Goal: Information Seeking & Learning: Learn about a topic

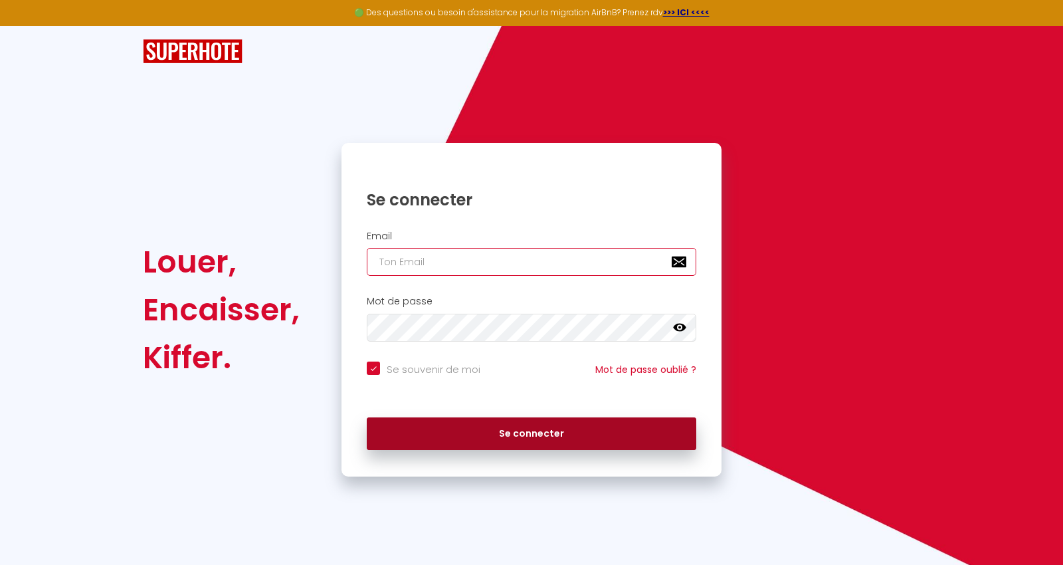
type input "[PERSON_NAME][EMAIL_ADDRESS][DOMAIN_NAME]"
click at [454, 435] on button "Se connecter" at bounding box center [532, 433] width 330 height 33
checkbox input "true"
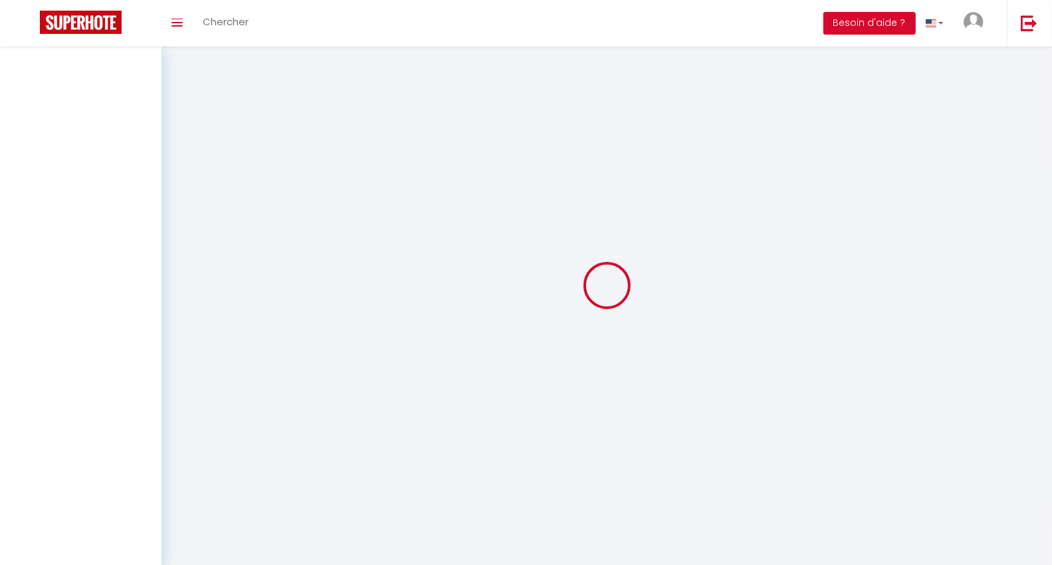
select select
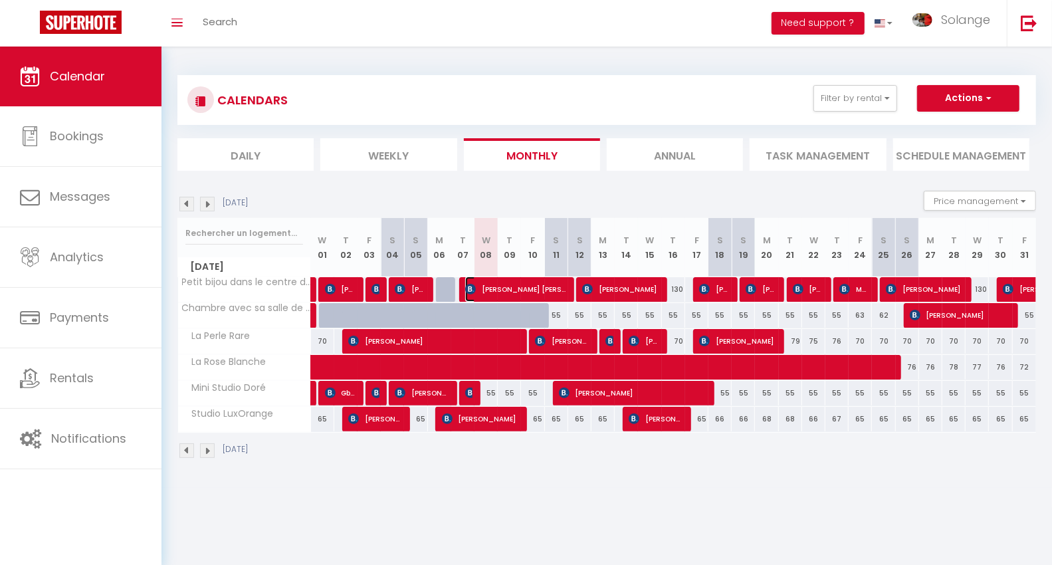
click at [473, 287] on img at bounding box center [470, 289] width 11 height 11
select select "OK"
select select "0"
select select "1"
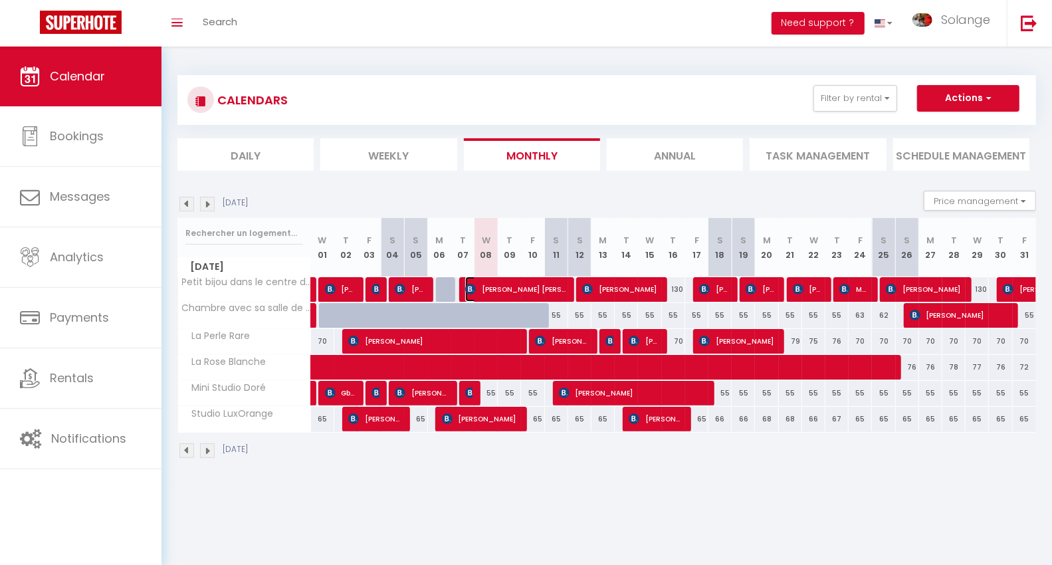
select select "1"
select select
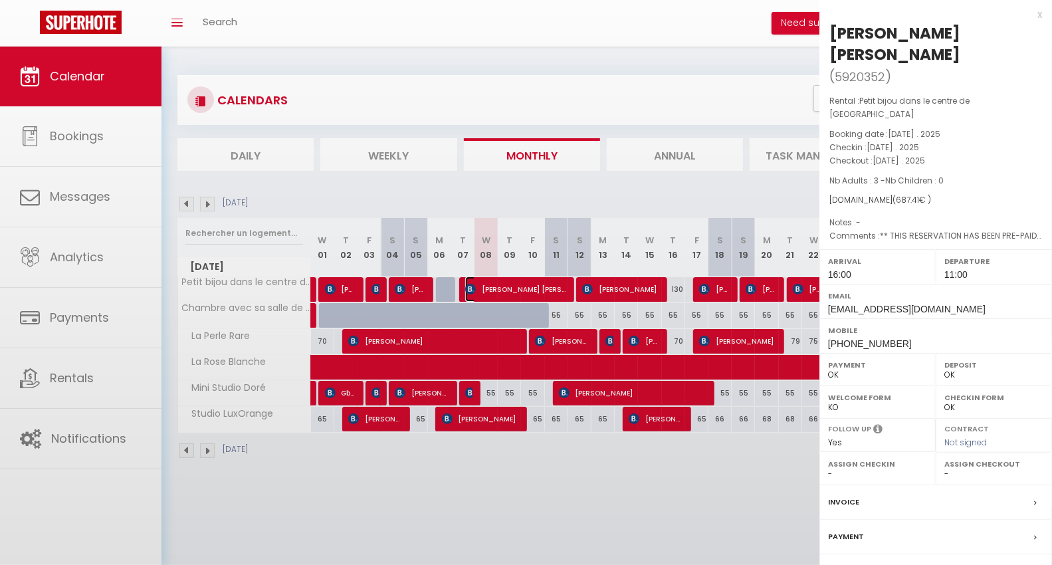
select select "14881"
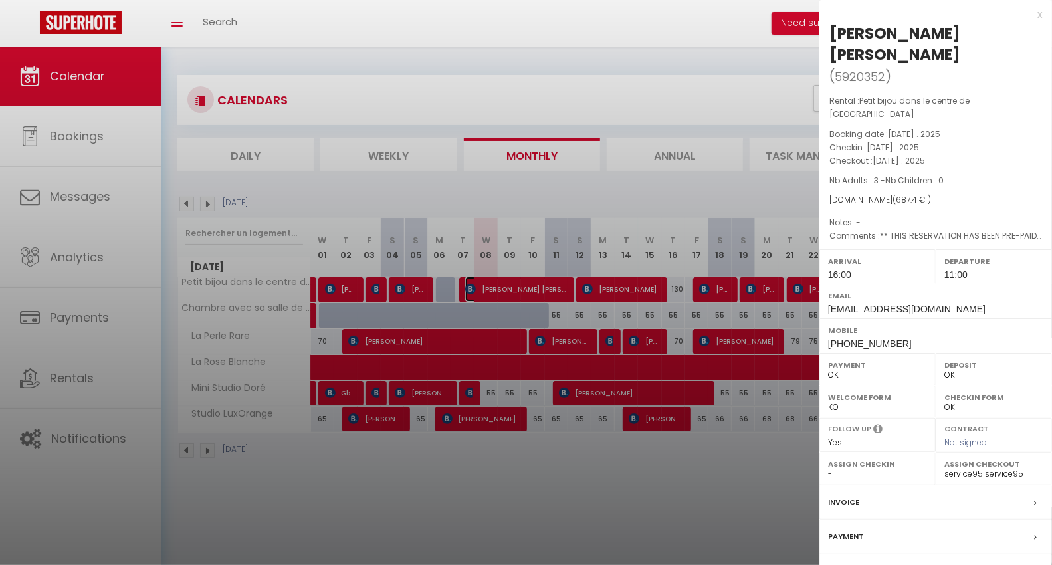
scroll to position [47, 0]
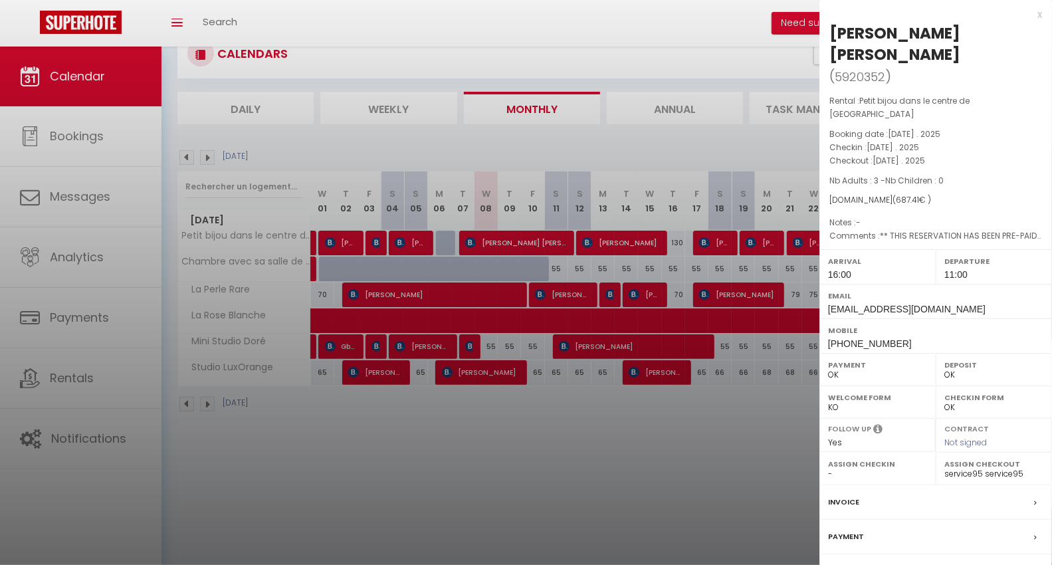
click at [877, 563] on div "Contract" at bounding box center [935, 571] width 233 height 35
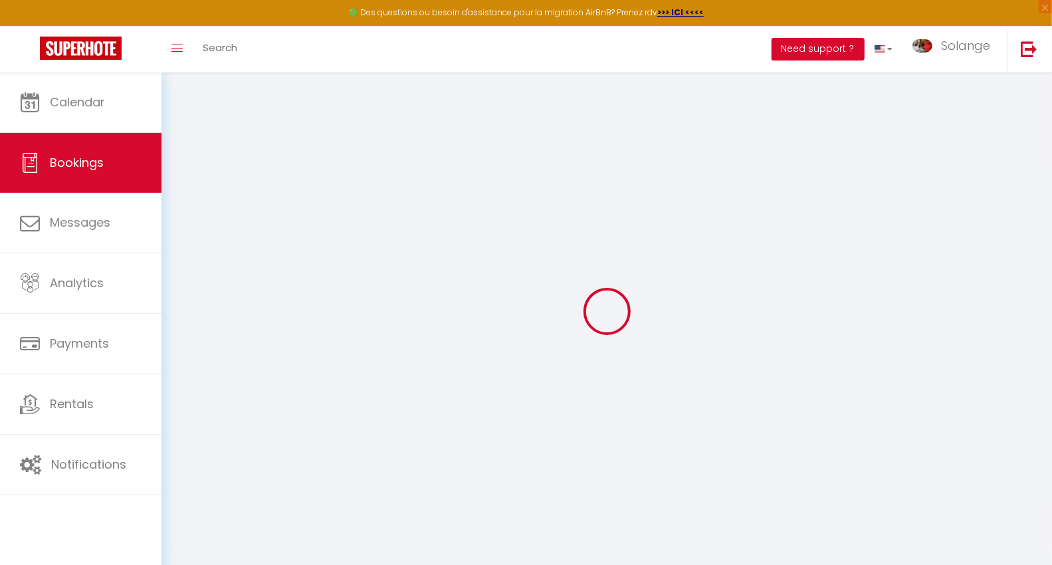
select select
checkbox input "false"
select select
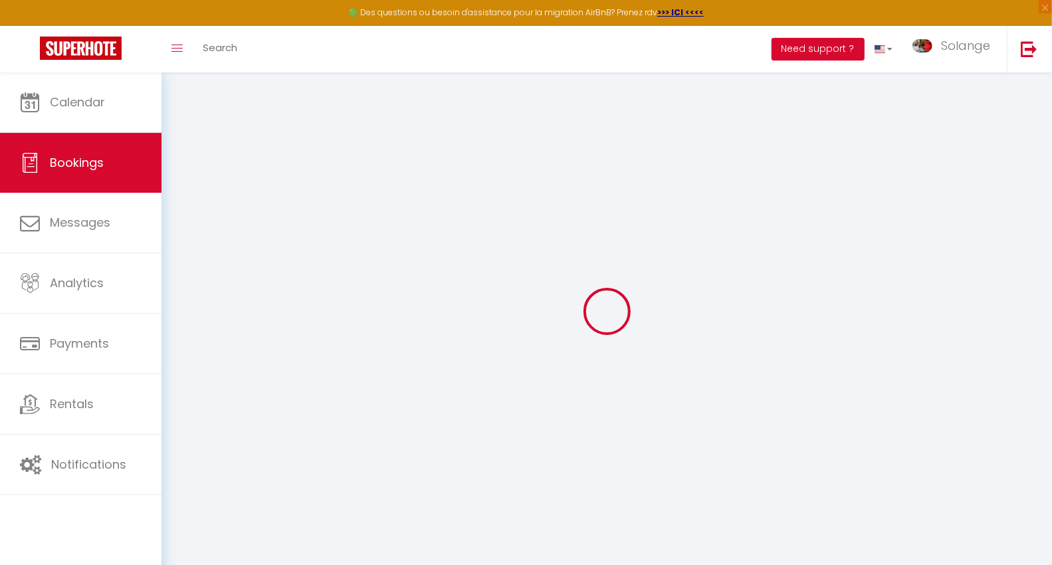
checkbox input "false"
type textarea "** THIS RESERVATION HAS BEEN PRE-PAID ** Reservation has a cancellation grace p…"
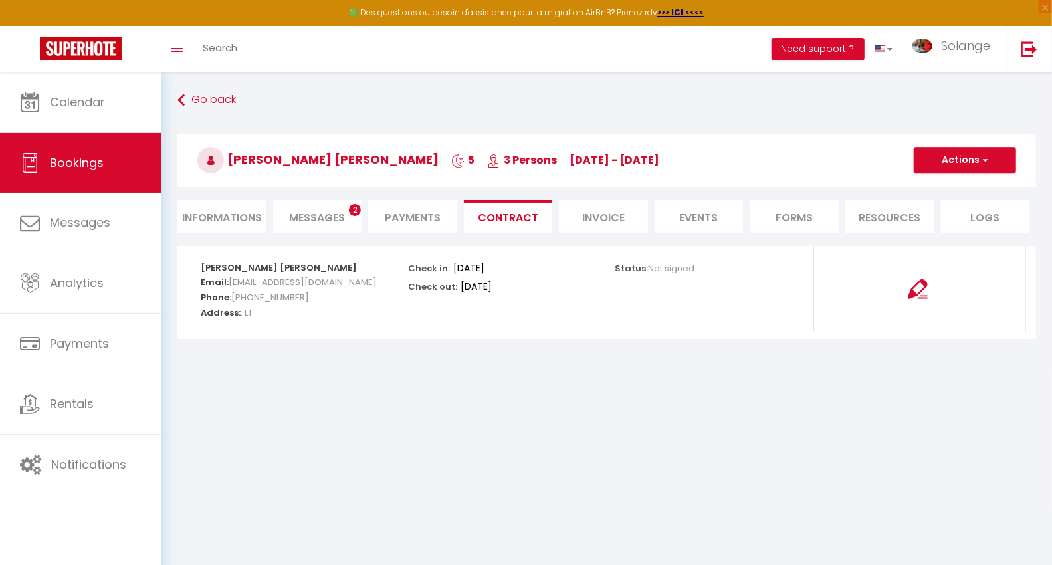
click at [304, 210] on span "Messages" at bounding box center [317, 217] width 56 height 15
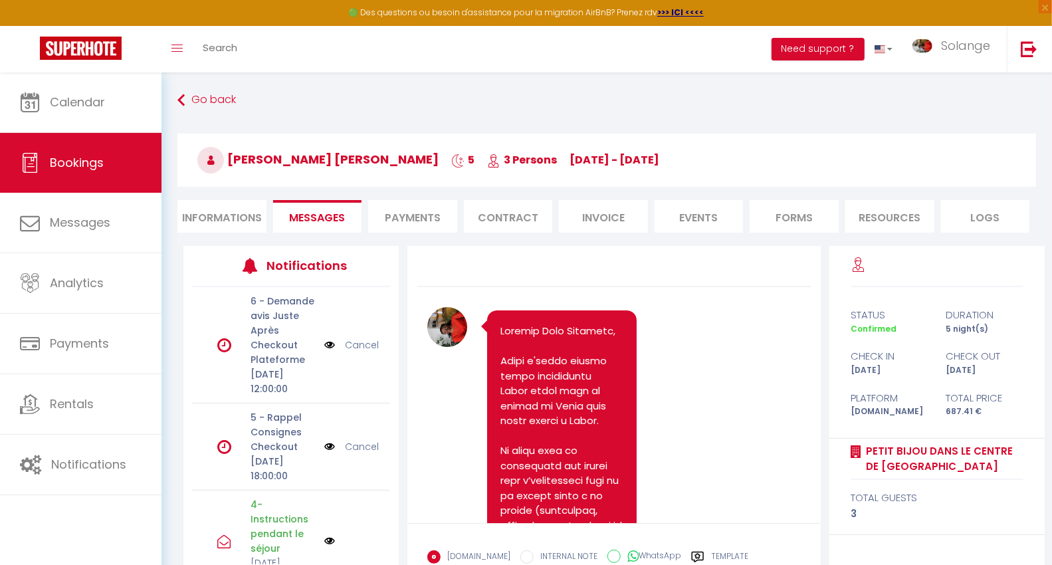
click at [345, 352] on link "Cancel" at bounding box center [362, 345] width 34 height 15
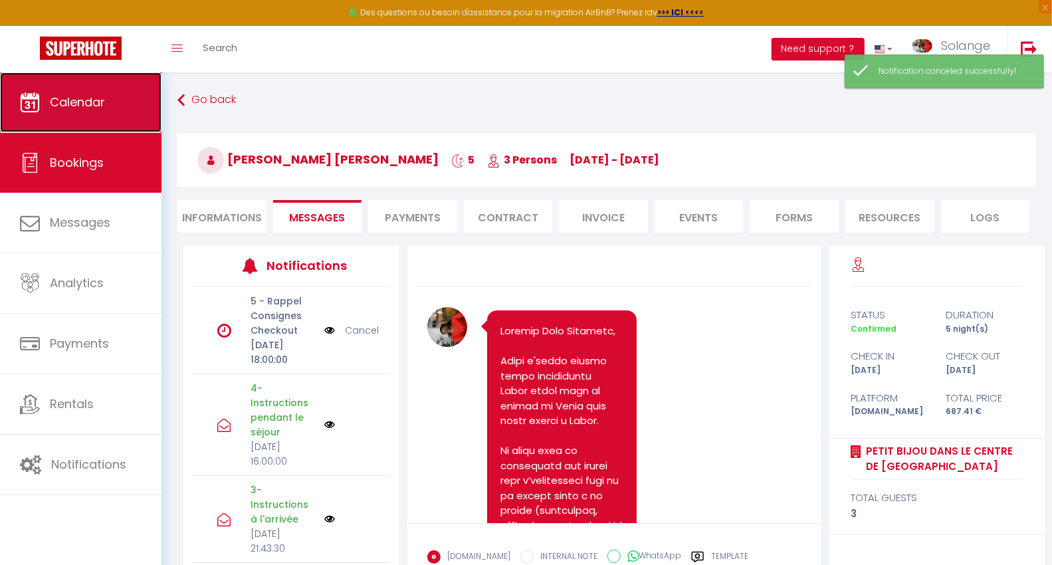
click at [78, 98] on span "Calendar" at bounding box center [77, 102] width 55 height 17
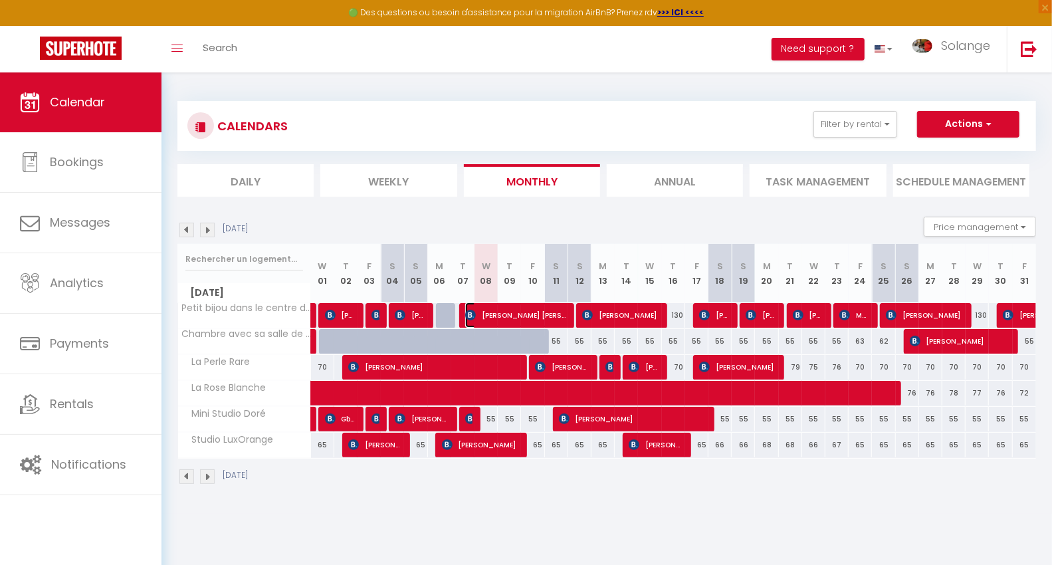
click at [476, 309] on span "[PERSON_NAME] [PERSON_NAME]" at bounding box center [515, 314] width 101 height 25
select select "OK"
select select "0"
select select "1"
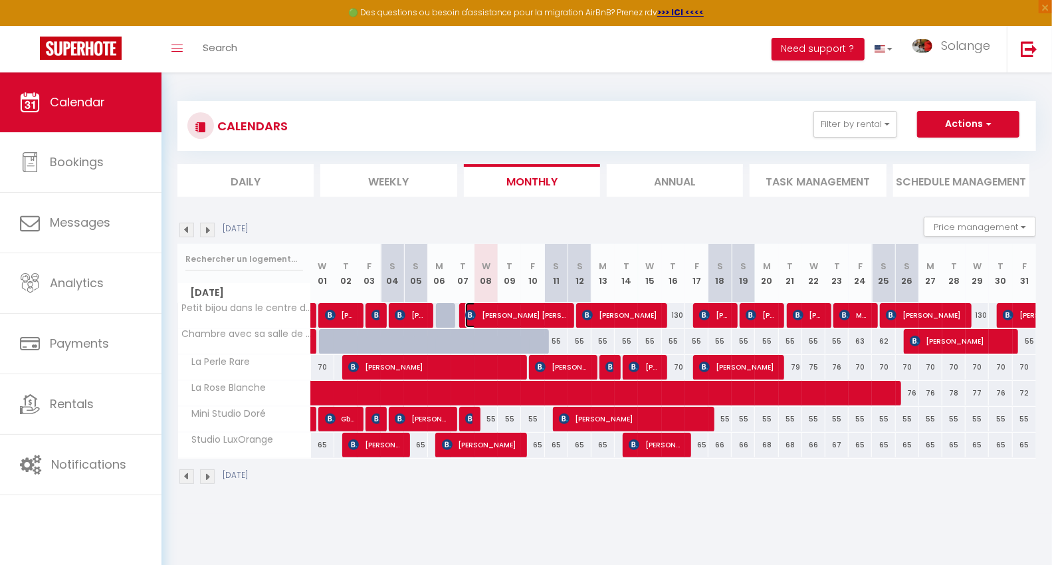
select select "1"
select select
select select "14881"
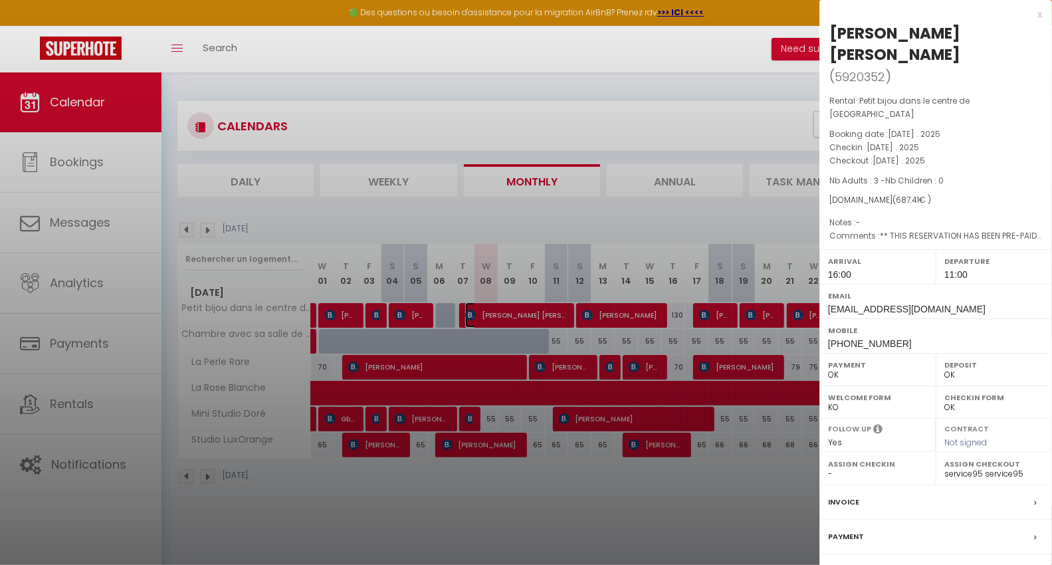
scroll to position [72, 0]
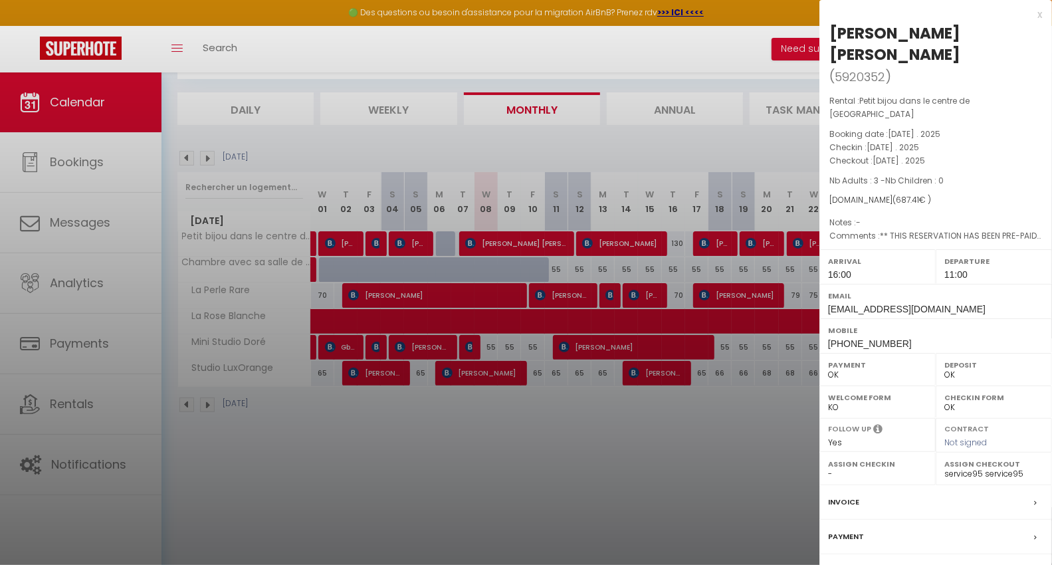
click at [846, 554] on div "Contract" at bounding box center [935, 571] width 233 height 35
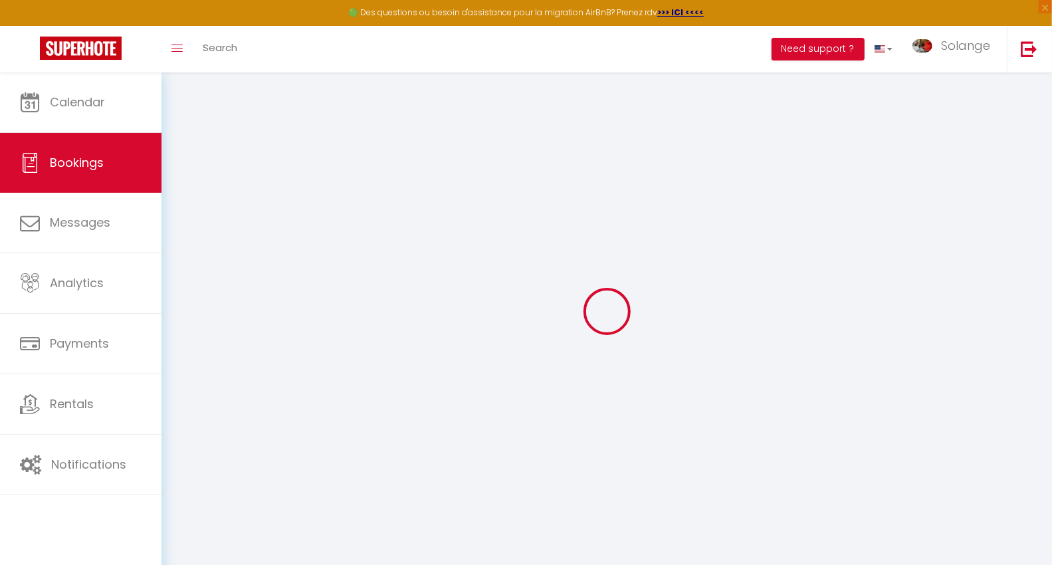
select select
checkbox input "false"
select select
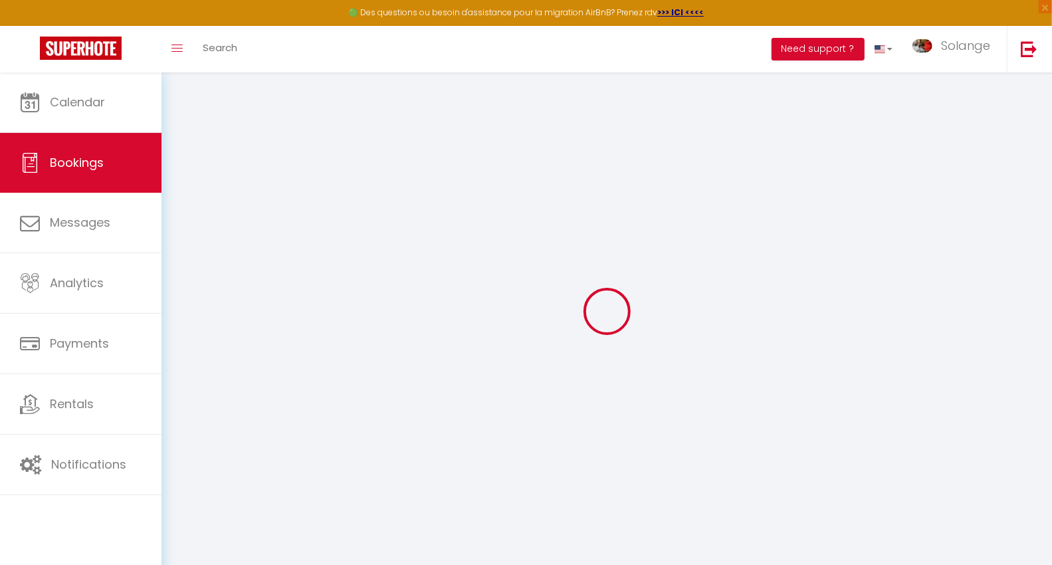
checkbox input "false"
type textarea "** THIS RESERVATION HAS BEEN PRE-PAID ** Reservation has a cancellation grace p…"
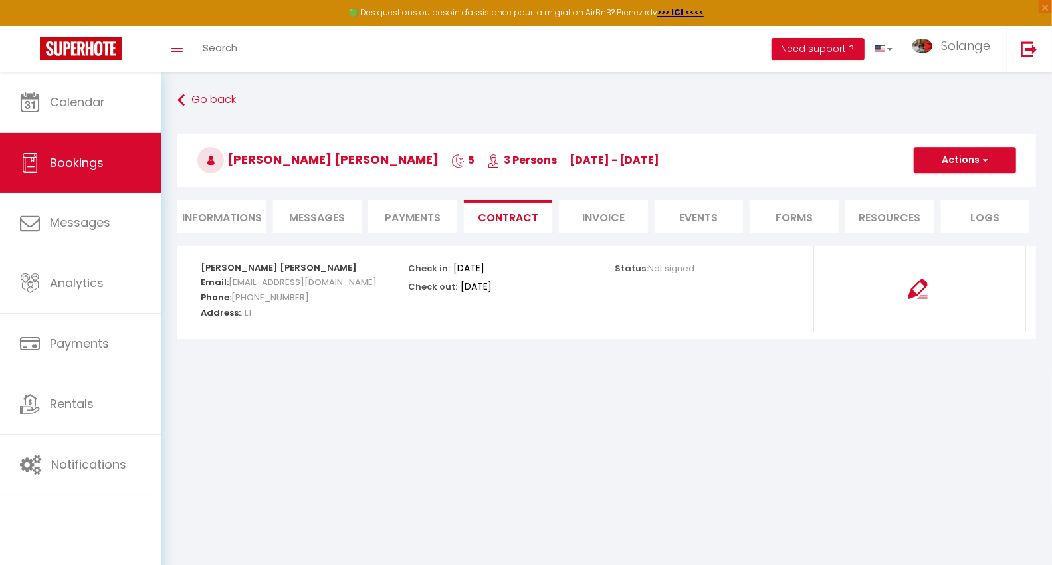
click at [304, 213] on span "Messages" at bounding box center [317, 217] width 56 height 15
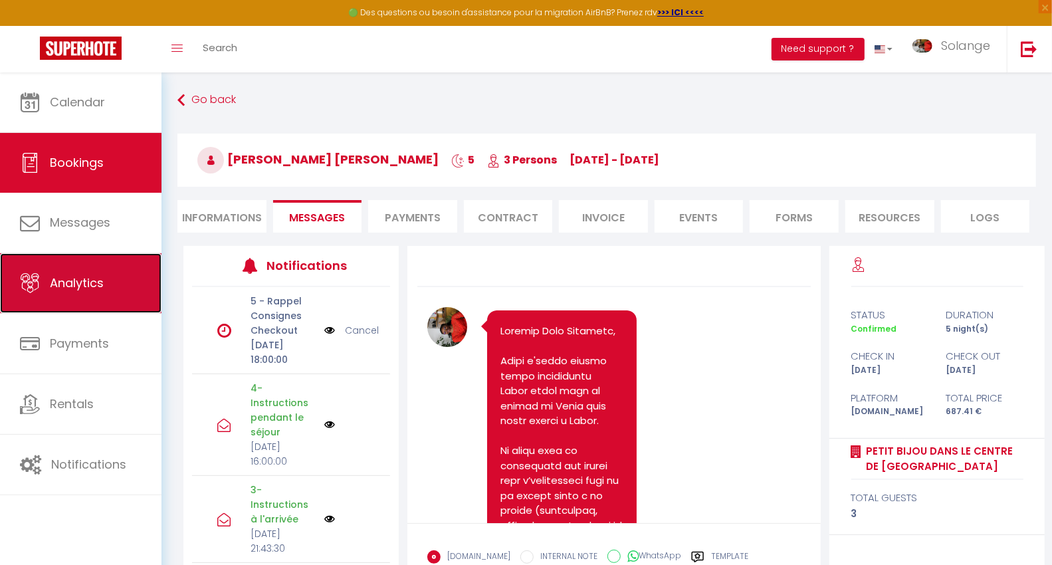
click at [70, 282] on span "Analytics" at bounding box center [77, 282] width 54 height 17
select select "2025"
select select "10"
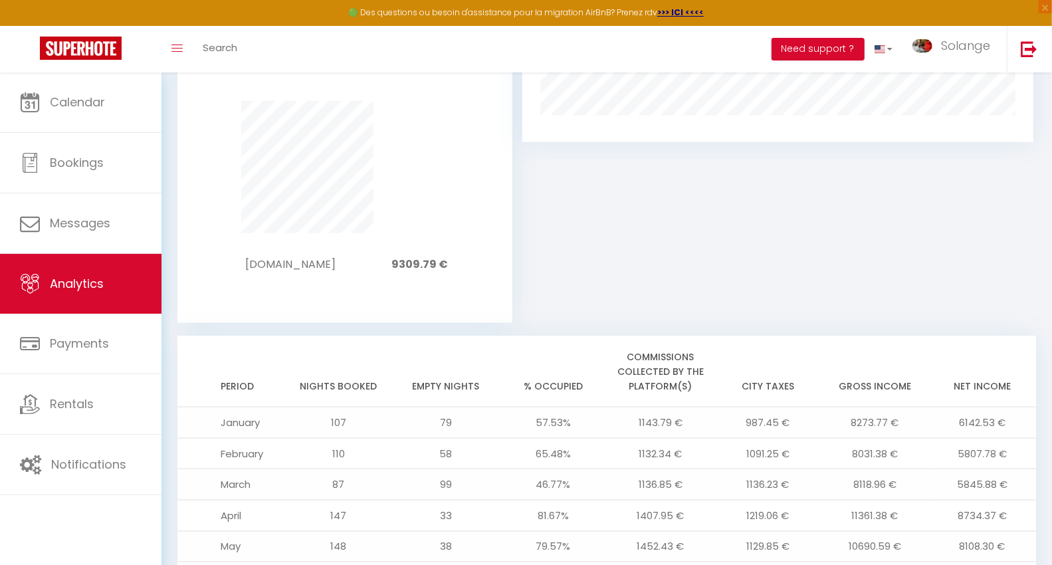
scroll to position [1060, 0]
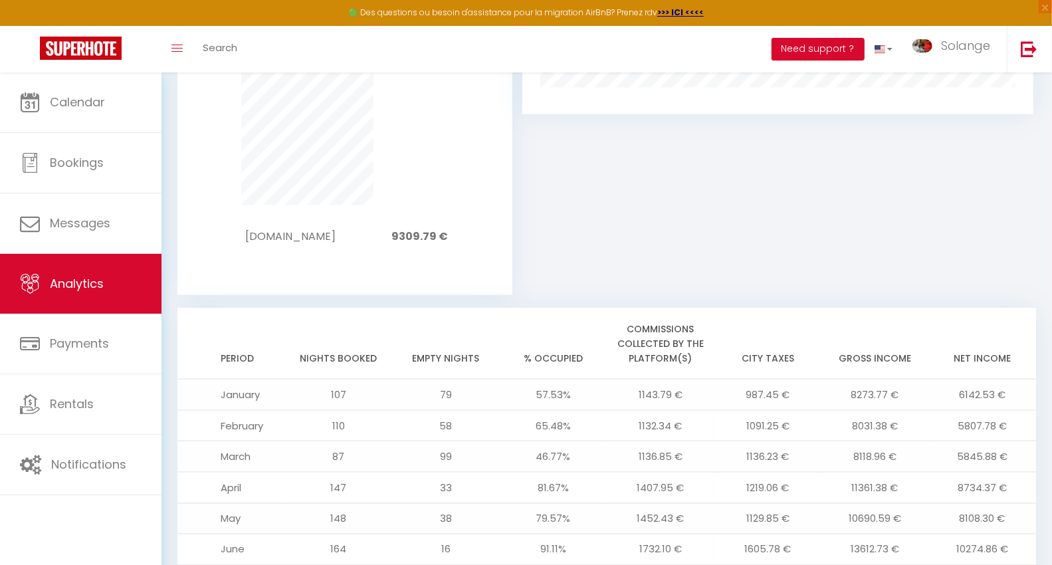
drag, startPoint x: 962, startPoint y: 447, endPoint x: 996, endPoint y: 454, distance: 34.5
drag, startPoint x: 540, startPoint y: 444, endPoint x: 760, endPoint y: 445, distance: 219.3
drag, startPoint x: 533, startPoint y: 509, endPoint x: 575, endPoint y: 511, distance: 41.9
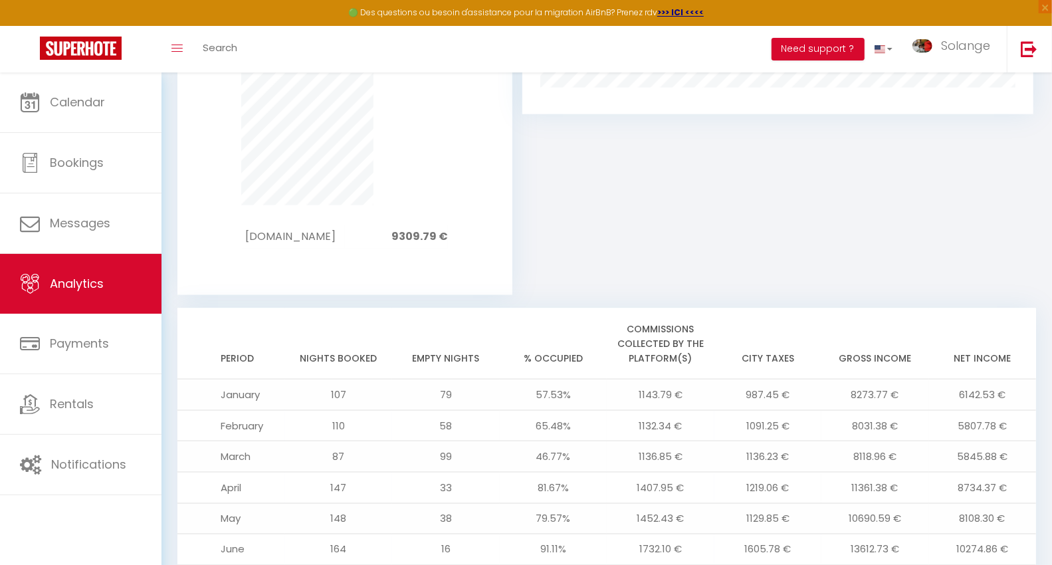
drag, startPoint x: 951, startPoint y: 510, endPoint x: 1001, endPoint y: 517, distance: 51.0
drag, startPoint x: 961, startPoint y: 416, endPoint x: 1013, endPoint y: 427, distance: 53.7
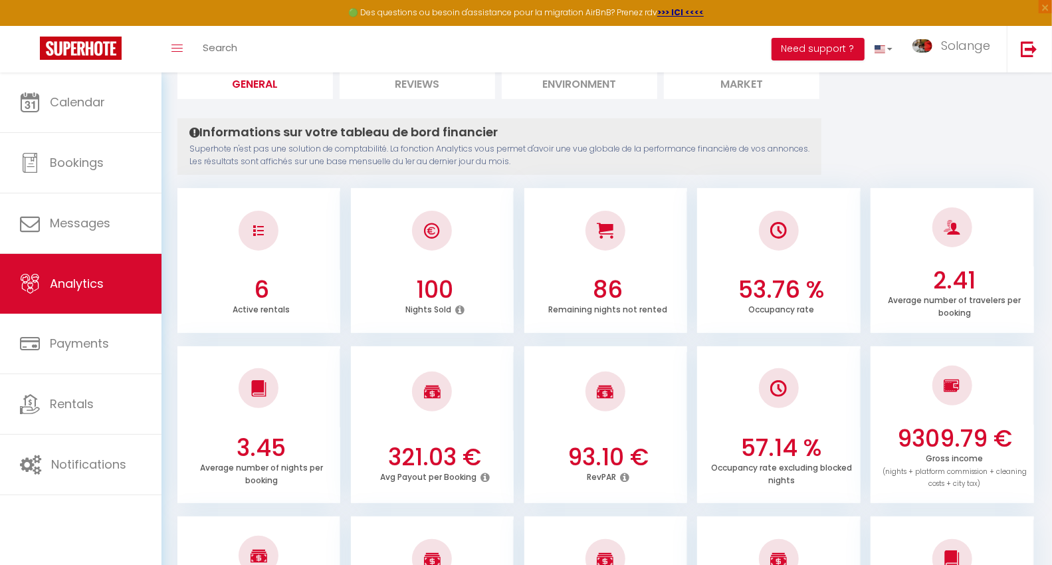
scroll to position [22, 0]
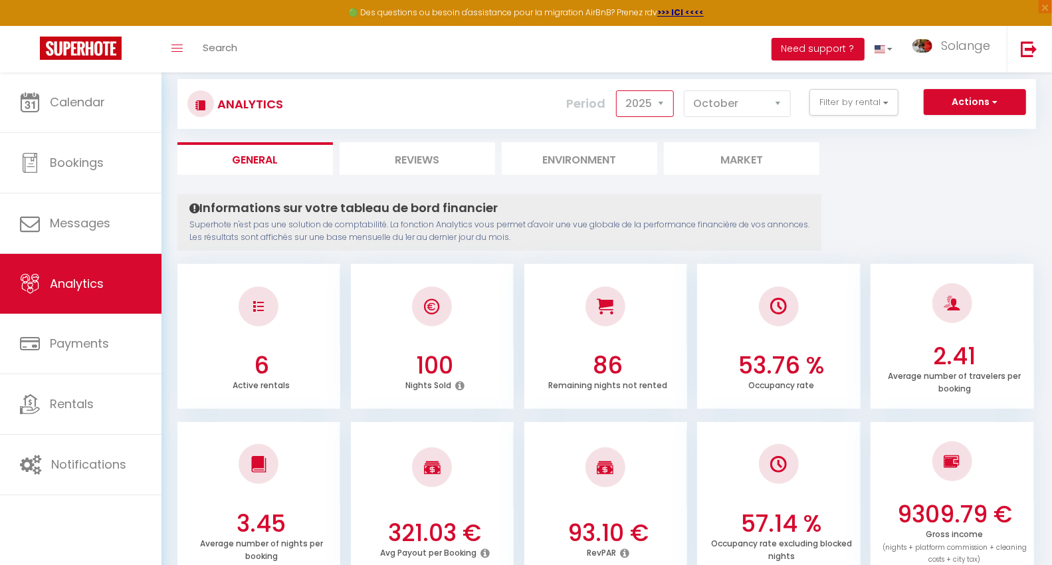
click at [657, 102] on select "2014 2015 2016 2017 2018 2019 2020 2021 2022 2023 2024 2025 2026 2027" at bounding box center [645, 103] width 58 height 27
click at [618, 90] on select "2014 2015 2016 2017 2018 2019 2020 2021 2022 2023 2024 2025 2026 2027" at bounding box center [645, 103] width 58 height 27
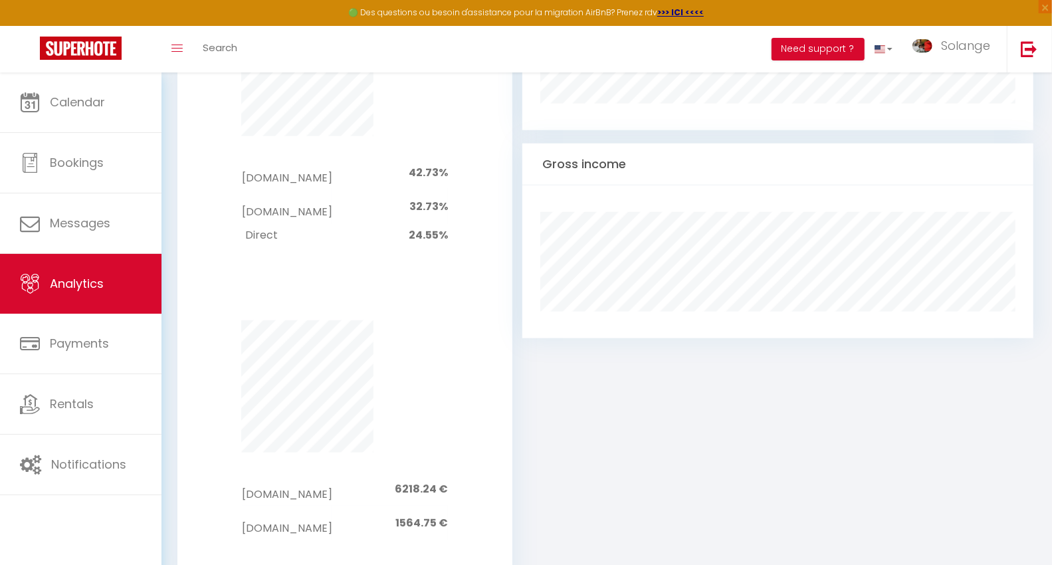
scroll to position [1057, 0]
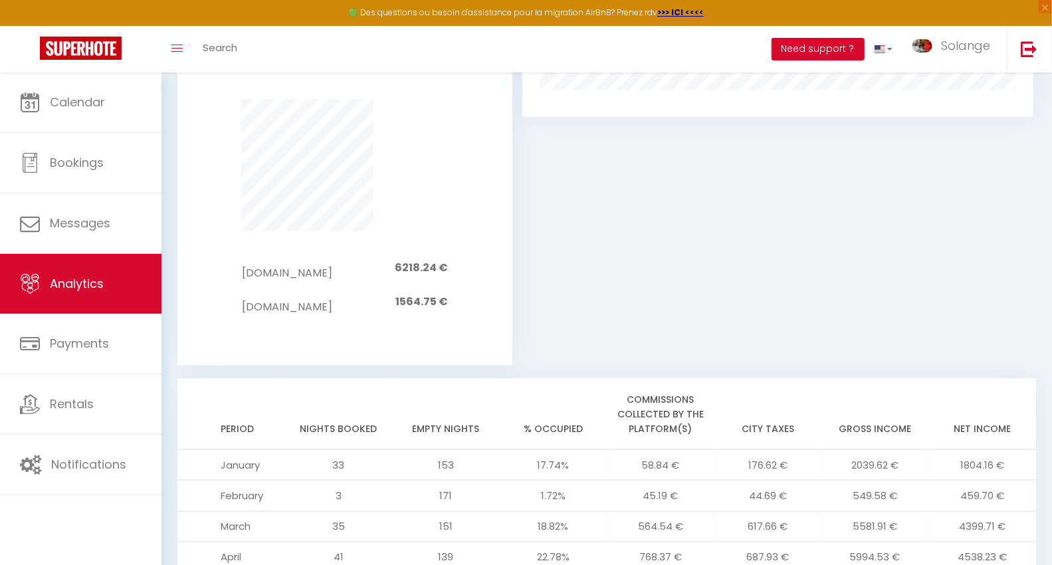
drag, startPoint x: 961, startPoint y: 514, endPoint x: 949, endPoint y: 510, distance: 12.6
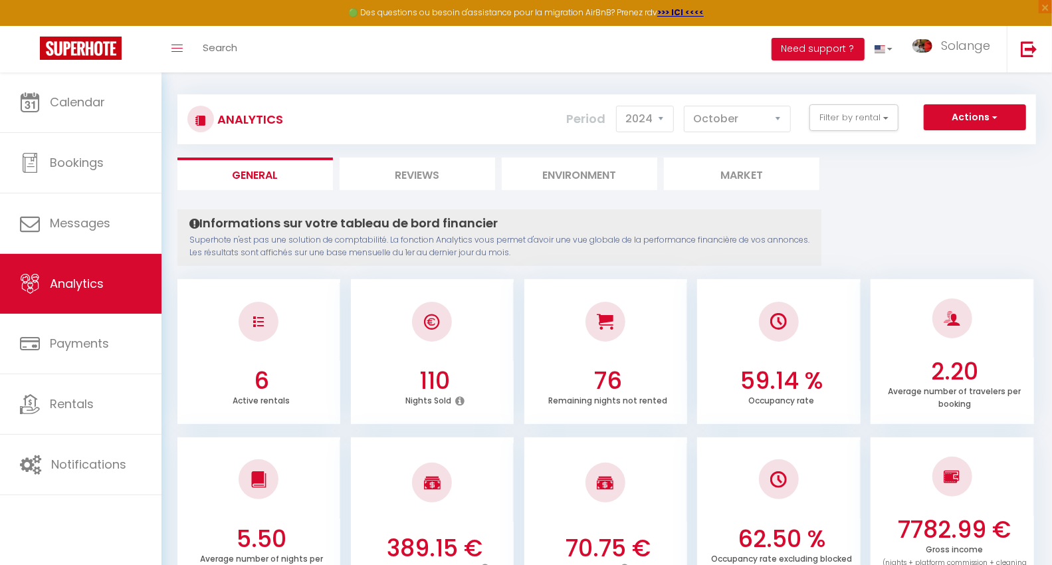
scroll to position [0, 0]
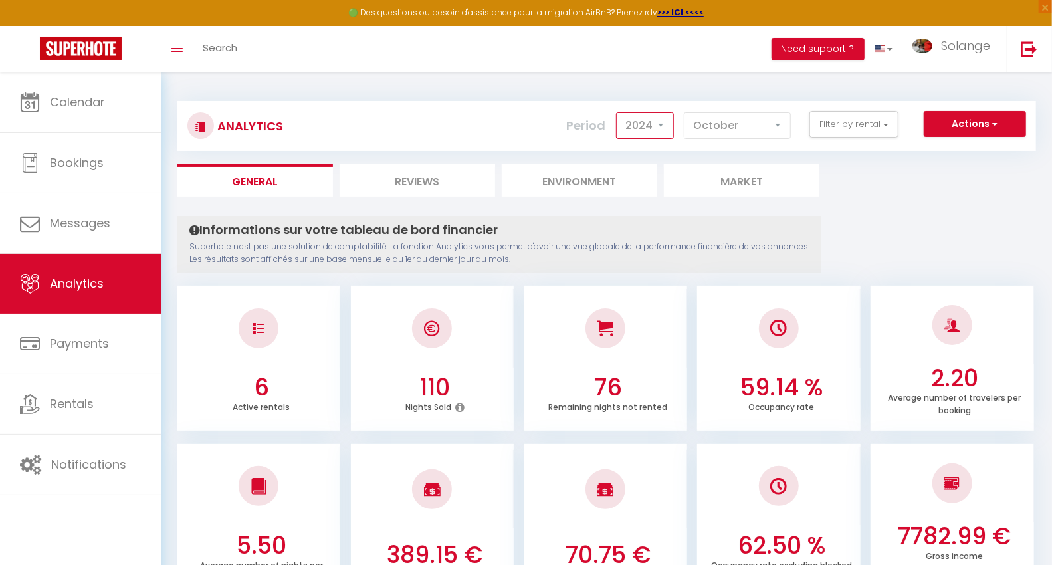
click at [639, 122] on select "2014 2015 2016 2017 2018 2019 2020 2021 2022 2023 2024 2025 2026 2027" at bounding box center [645, 125] width 58 height 27
select select "2025"
click at [618, 112] on select "2014 2015 2016 2017 2018 2019 2020 2021 2022 2023 2024 2025 2026 2027" at bounding box center [645, 125] width 58 height 27
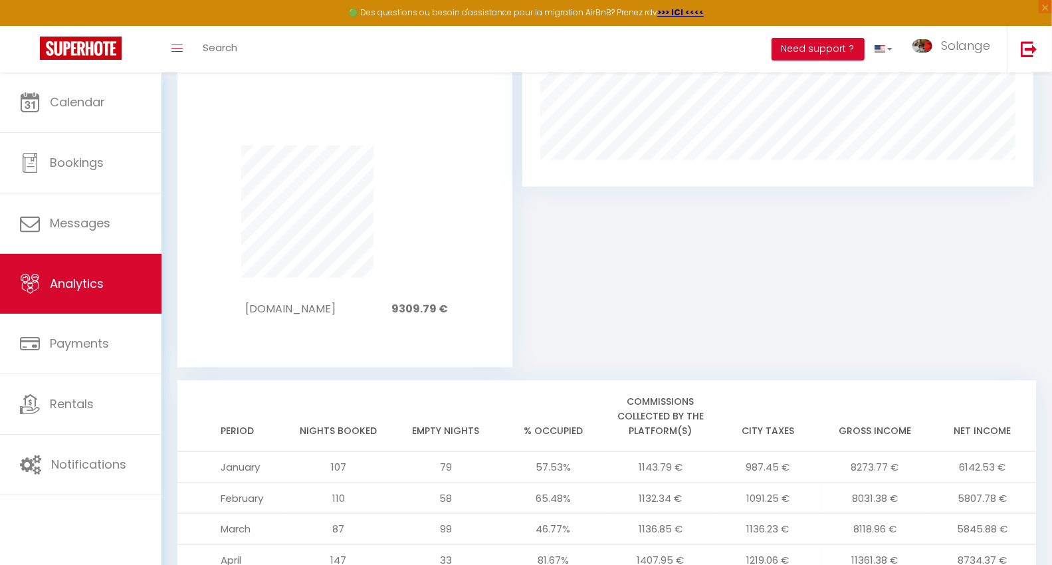
scroll to position [1060, 0]
